Goal: Find specific page/section: Find specific page/section

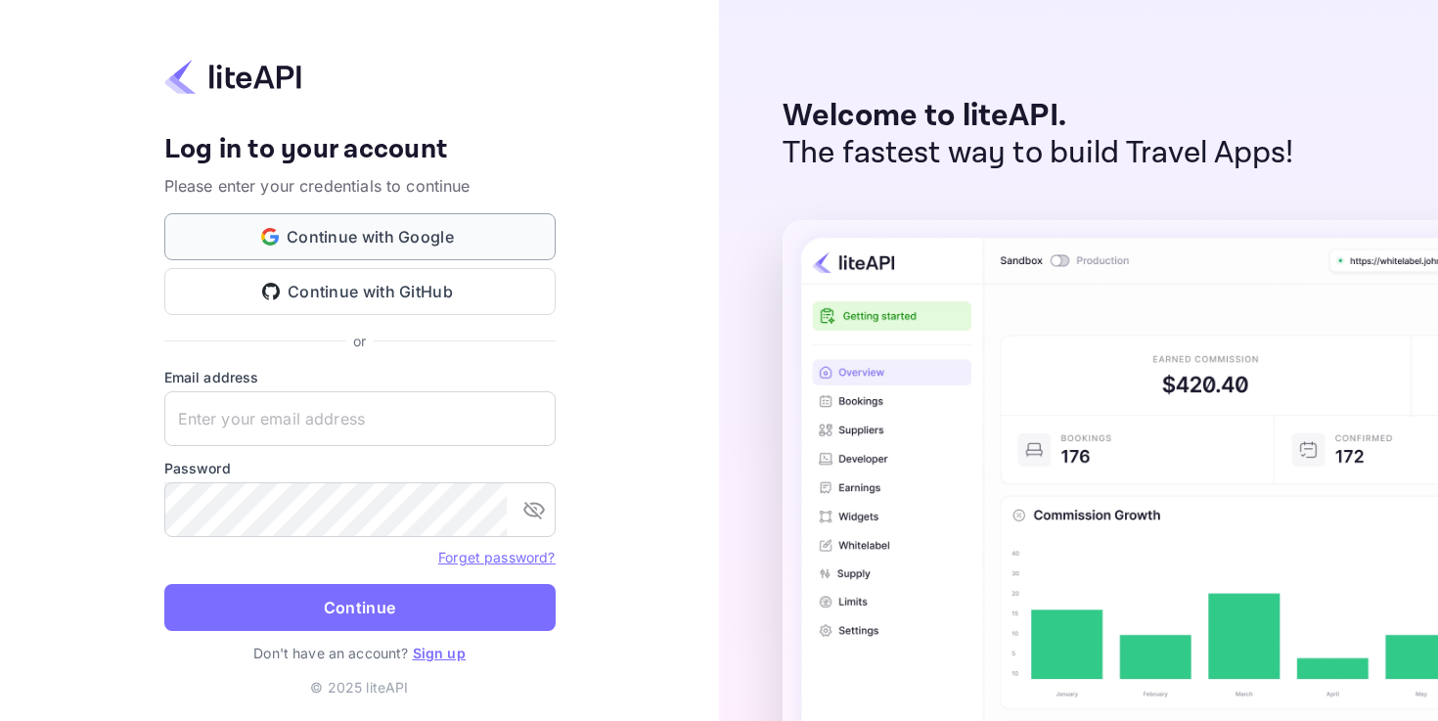
click at [448, 228] on button "Continue with Google" at bounding box center [359, 236] width 391 height 47
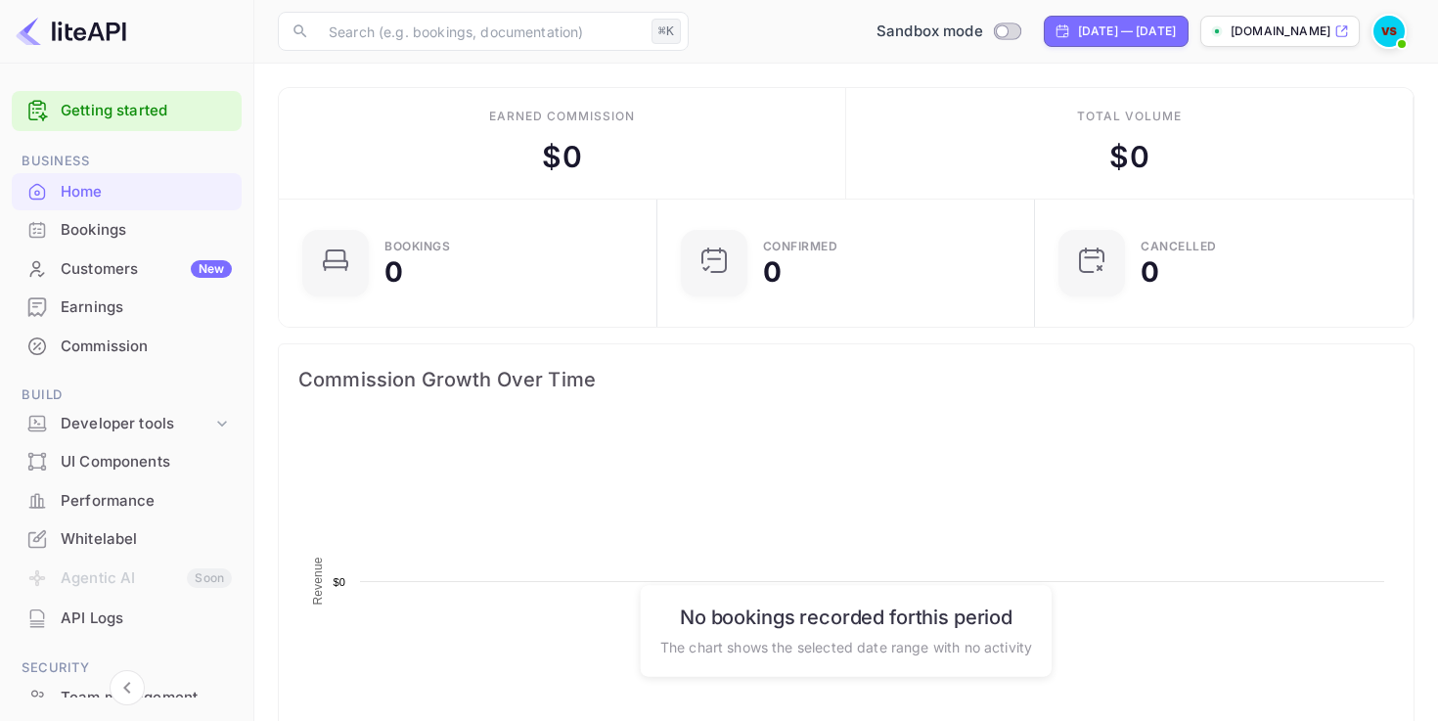
scroll to position [318, 367]
click at [136, 532] on div "Whitelabel" at bounding box center [146, 539] width 171 height 22
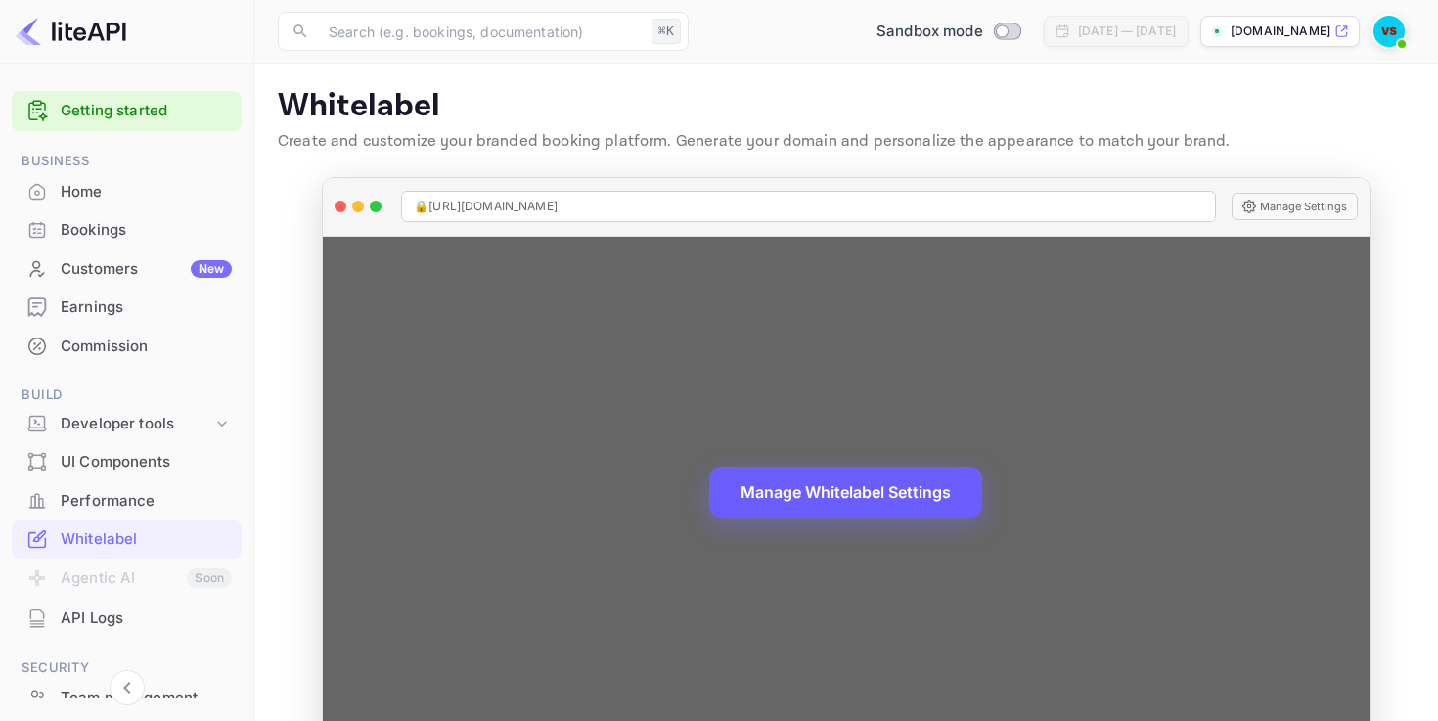
click at [823, 496] on button "Manage Whitelabel Settings" at bounding box center [845, 492] width 273 height 51
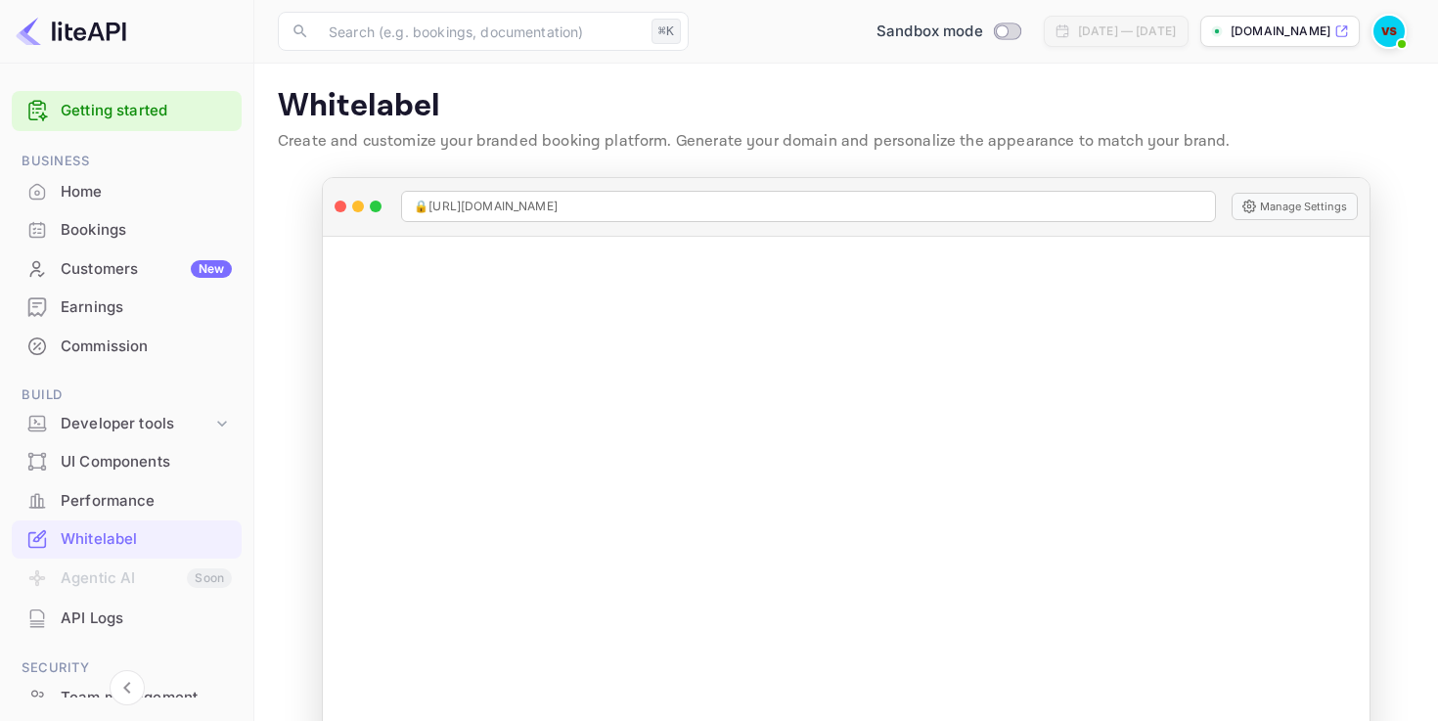
click at [1285, 26] on p "[DOMAIN_NAME]" at bounding box center [1281, 31] width 100 height 18
